Goal: Information Seeking & Learning: Learn about a topic

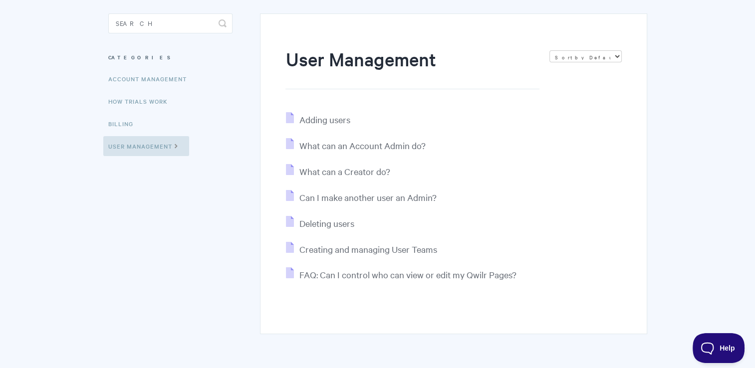
scroll to position [100, 0]
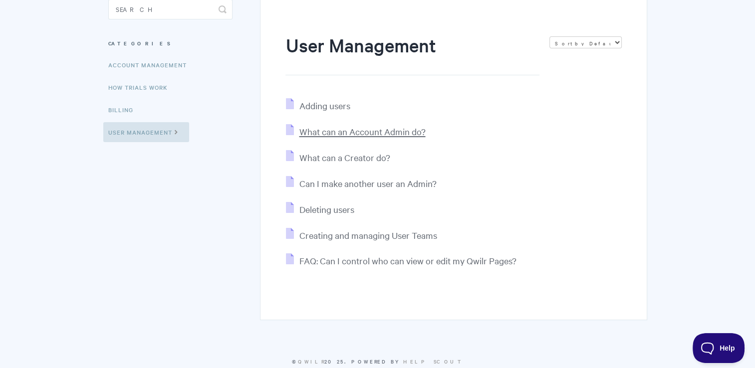
click at [365, 134] on span "What can an Account Admin do?" at bounding box center [362, 131] width 126 height 11
click at [349, 153] on span "What can a Creator do?" at bounding box center [344, 157] width 91 height 11
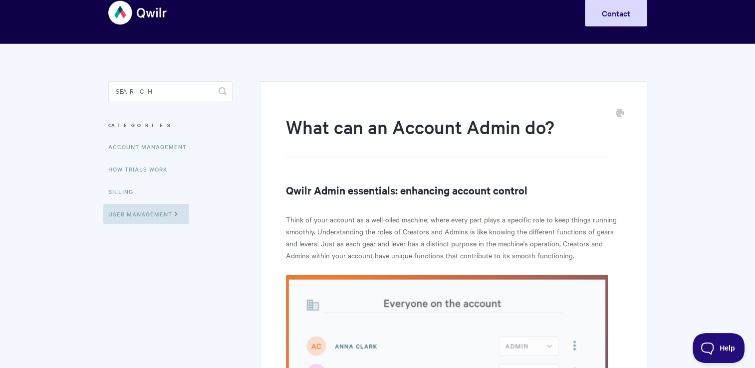
scroll to position [12, 0]
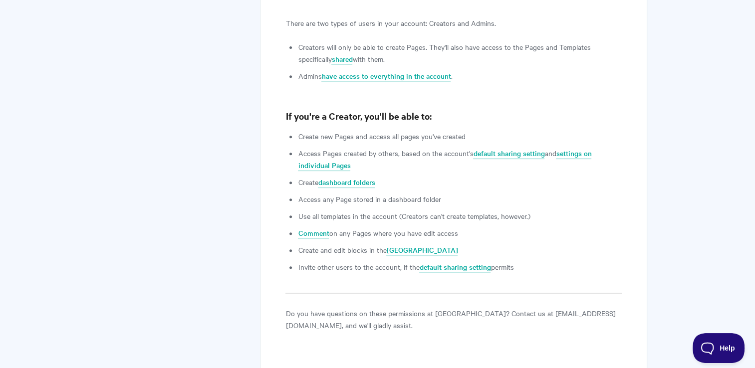
scroll to position [399, 0]
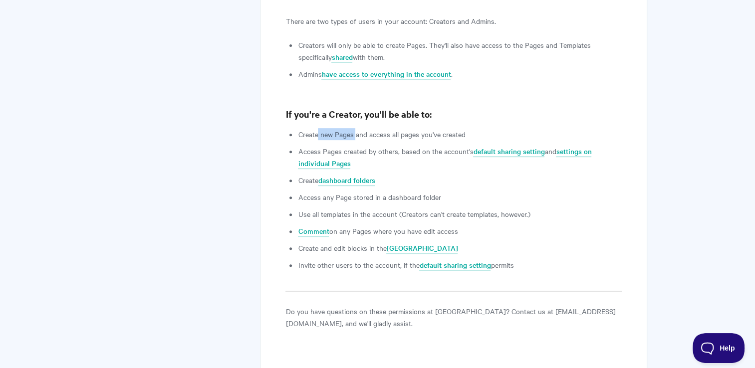
drag, startPoint x: 317, startPoint y: 133, endPoint x: 357, endPoint y: 135, distance: 39.4
click at [357, 135] on li "Create new Pages and access all pages you've created" at bounding box center [459, 134] width 323 height 12
drag, startPoint x: 357, startPoint y: 135, endPoint x: 463, endPoint y: 134, distance: 106.2
click at [463, 134] on li "Create new Pages and access all pages you've created" at bounding box center [459, 134] width 323 height 12
drag, startPoint x: 305, startPoint y: 153, endPoint x: 527, endPoint y: 264, distance: 248.3
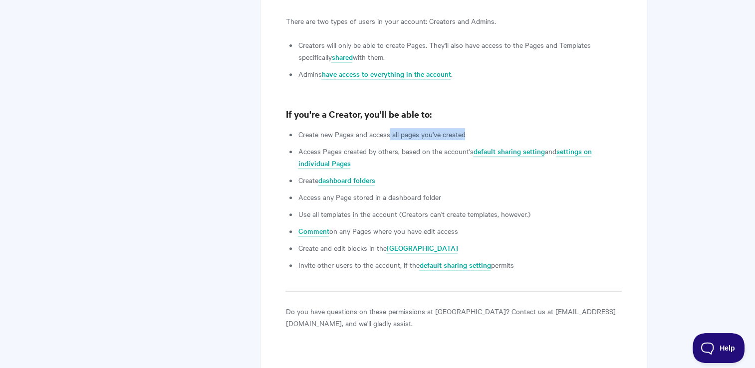
click at [527, 264] on ul "Create new Pages and access all pages you've created Access Pages created by ot…" at bounding box center [459, 199] width 323 height 143
drag, startPoint x: 527, startPoint y: 264, endPoint x: 638, endPoint y: 233, distance: 115.0
click at [638, 233] on div "What can a Creator do? Empower Creators to innovate while Admins maintain contr…" at bounding box center [453, 37] width 387 height 674
